Goal: Task Accomplishment & Management: Use online tool/utility

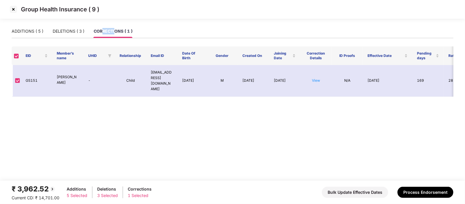
click at [11, 8] on img at bounding box center [13, 9] width 9 height 9
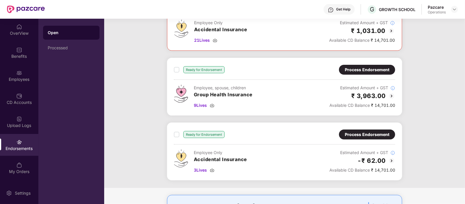
scroll to position [124, 0]
click at [350, 70] on div "Process Endorsement" at bounding box center [367, 69] width 45 height 6
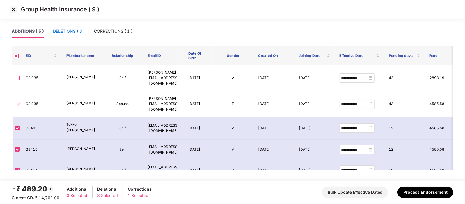
click at [82, 31] on div "DELETIONS ( 3 )" at bounding box center [69, 31] width 32 height 6
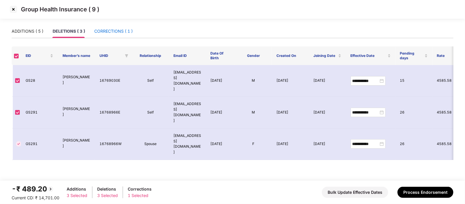
click at [125, 32] on div "CORRECTIONS ( 1 )" at bounding box center [113, 31] width 38 height 6
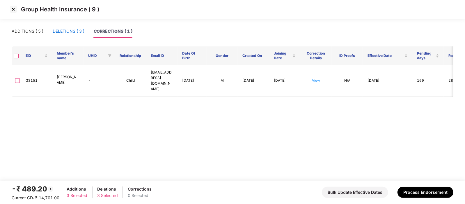
click at [66, 30] on div "DELETIONS ( 3 )" at bounding box center [69, 31] width 32 height 6
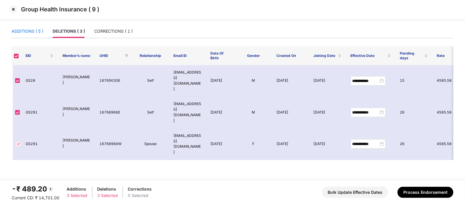
click at [39, 28] on div "ADDITIONS ( 5 )" at bounding box center [28, 31] width 32 height 6
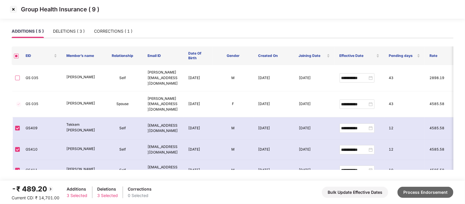
click at [408, 189] on button "Process Endorsement" at bounding box center [426, 191] width 56 height 11
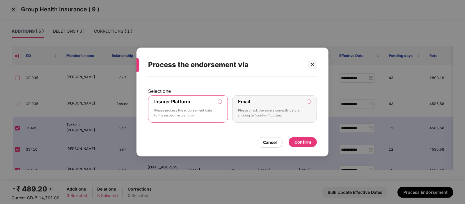
click at [302, 140] on div "Confirm" at bounding box center [303, 142] width 17 height 6
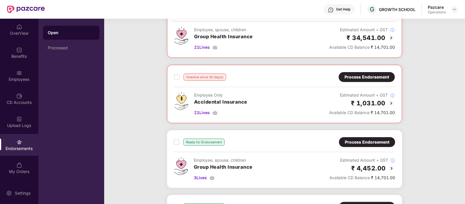
scroll to position [0, 0]
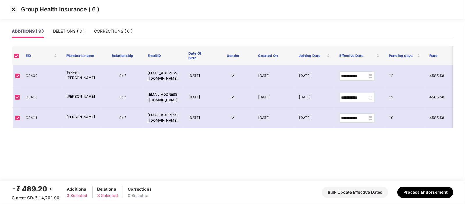
click at [14, 9] on img at bounding box center [13, 9] width 9 height 9
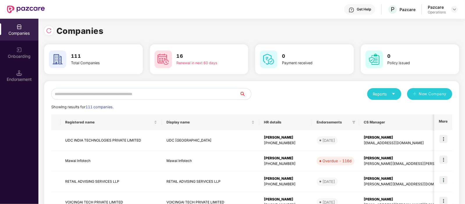
click at [109, 90] on input "text" at bounding box center [145, 94] width 188 height 12
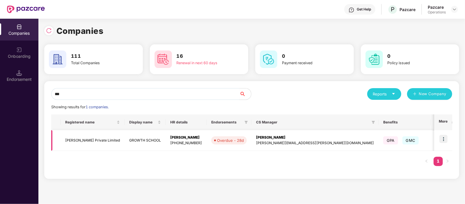
type input "***"
click at [87, 135] on td "Sisinty Private Limited" at bounding box center [93, 140] width 64 height 21
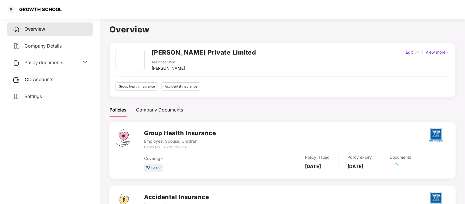
click at [45, 84] on div "CD Accounts" at bounding box center [50, 79] width 86 height 13
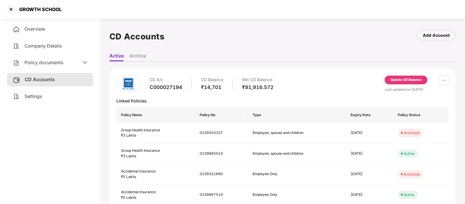
click at [398, 81] on div "Update CD Balance" at bounding box center [406, 79] width 31 height 5
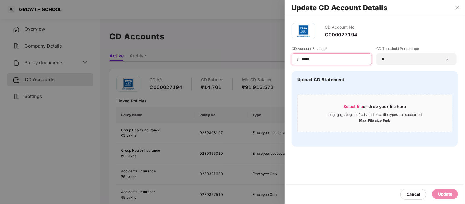
click at [330, 59] on input "*****" at bounding box center [334, 59] width 66 height 6
type input "*"
type input "******"
click at [436, 193] on div "Update" at bounding box center [446, 194] width 26 height 10
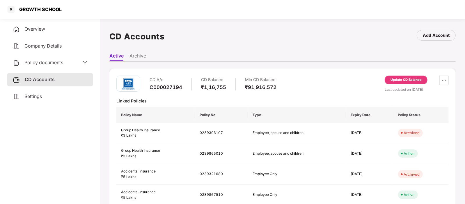
click at [41, 95] on span "Settings" at bounding box center [32, 96] width 17 height 6
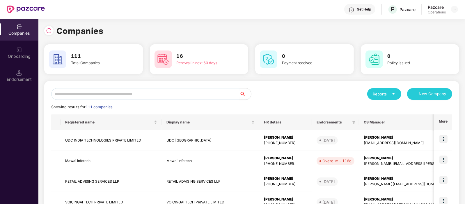
click at [125, 89] on input "text" at bounding box center [145, 94] width 188 height 12
click at [52, 32] on div at bounding box center [48, 30] width 9 height 9
click at [87, 95] on input "text" at bounding box center [145, 94] width 188 height 12
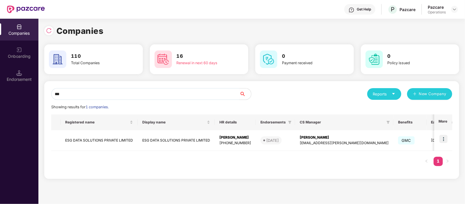
type input "***"
